Goal: Transaction & Acquisition: Purchase product/service

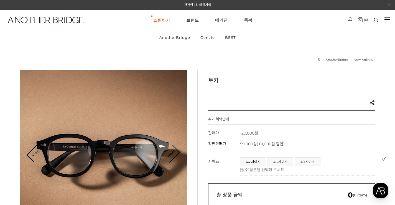
click at [308, 162] on span "49 사이즈" at bounding box center [307, 161] width 25 height 8
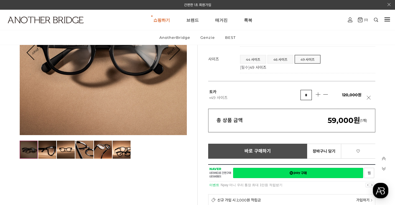
scroll to position [55, 0]
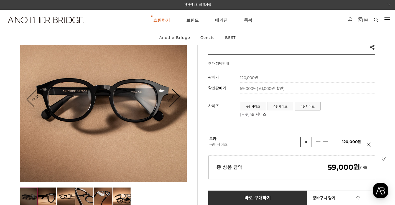
click at [30, 197] on img at bounding box center [29, 196] width 18 height 18
click at [48, 193] on img at bounding box center [47, 196] width 18 height 18
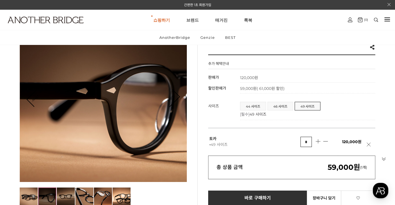
click at [61, 192] on img at bounding box center [66, 196] width 18 height 18
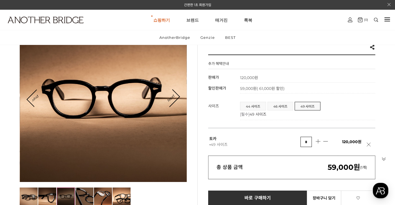
click at [87, 192] on img at bounding box center [84, 196] width 18 height 18
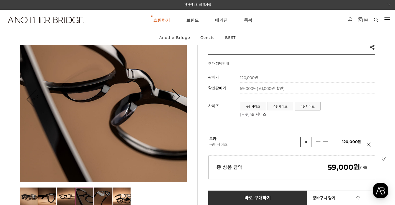
click at [103, 193] on img at bounding box center [103, 196] width 18 height 18
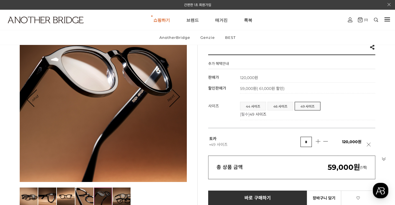
click at [120, 194] on img at bounding box center [122, 196] width 18 height 18
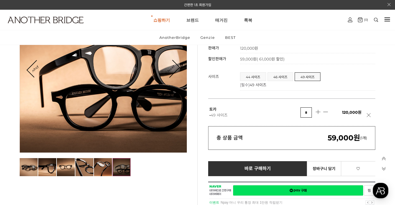
scroll to position [83, 0]
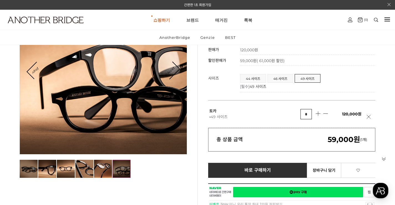
click at [32, 168] on img at bounding box center [29, 169] width 18 height 18
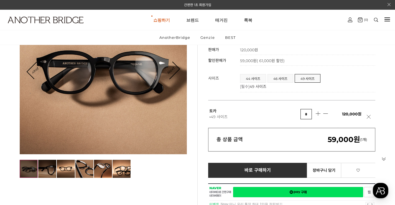
click at [46, 166] on img at bounding box center [47, 169] width 18 height 18
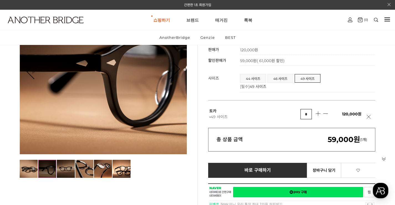
click at [63, 168] on img at bounding box center [66, 169] width 18 height 18
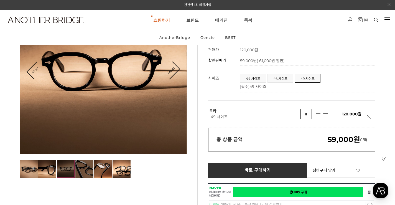
click at [87, 169] on img at bounding box center [84, 169] width 18 height 18
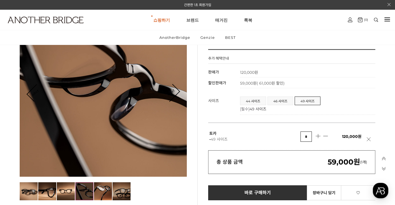
scroll to position [111, 0]
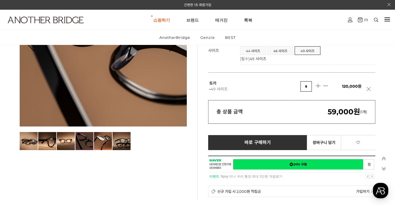
click at [122, 146] on img at bounding box center [122, 141] width 18 height 18
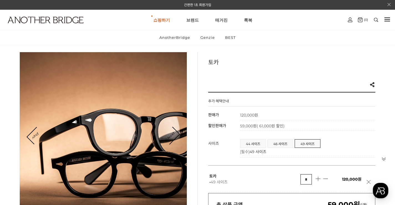
scroll to position [28, 0]
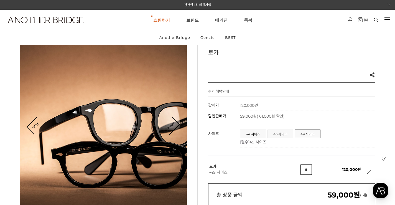
click at [281, 133] on span "46 사이즈" at bounding box center [280, 134] width 25 height 8
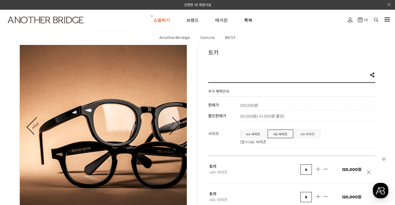
click at [305, 132] on span "49 사이즈" at bounding box center [307, 134] width 25 height 8
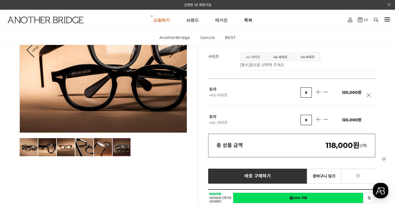
scroll to position [111, 0]
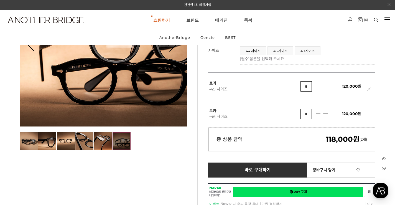
click at [370, 87] on tbody "토카 - 49 사이즈 * 120,000원 토카 - 46 사이즈 * 120,000원" at bounding box center [291, 100] width 167 height 55
click at [368, 89] on link at bounding box center [370, 92] width 7 height 10
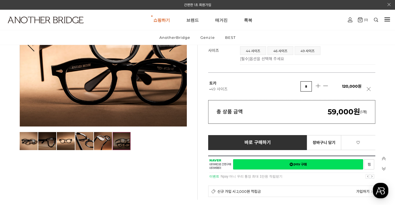
click at [47, 139] on img at bounding box center [47, 141] width 18 height 18
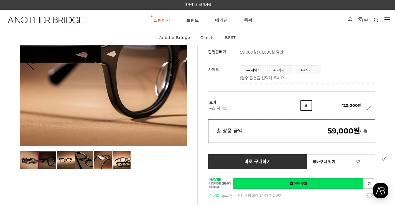
scroll to position [83, 0]
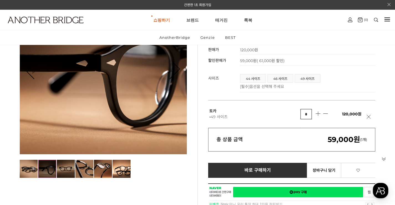
click at [70, 167] on img at bounding box center [66, 169] width 18 height 18
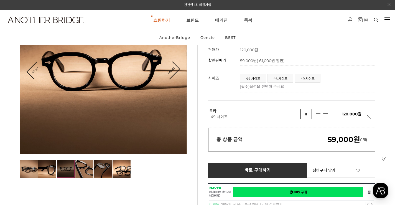
click at [98, 166] on img at bounding box center [103, 169] width 18 height 18
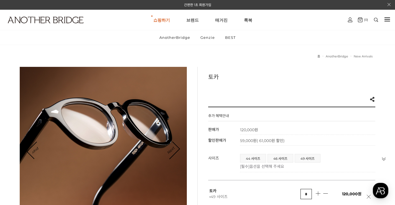
scroll to position [0, 0]
